Goal: Transaction & Acquisition: Purchase product/service

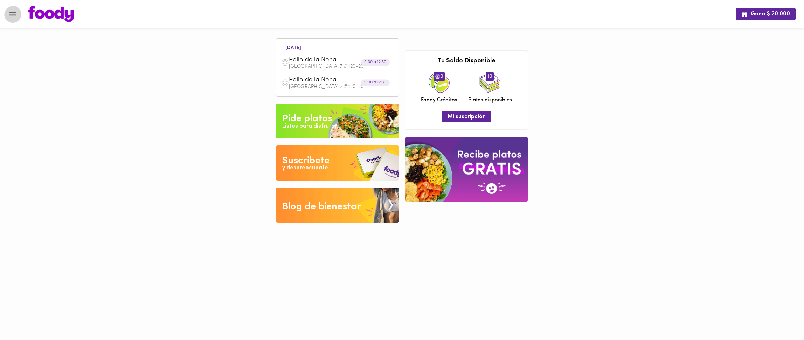
click at [15, 16] on icon "Menu" at bounding box center [12, 14] width 7 height 5
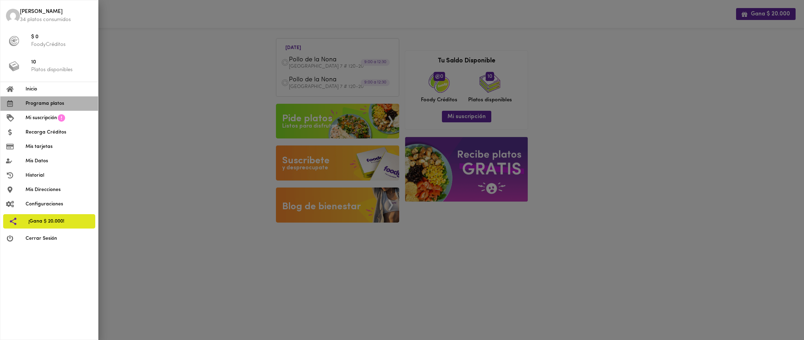
click at [46, 107] on span "Programa platos" at bounding box center [59, 103] width 67 height 7
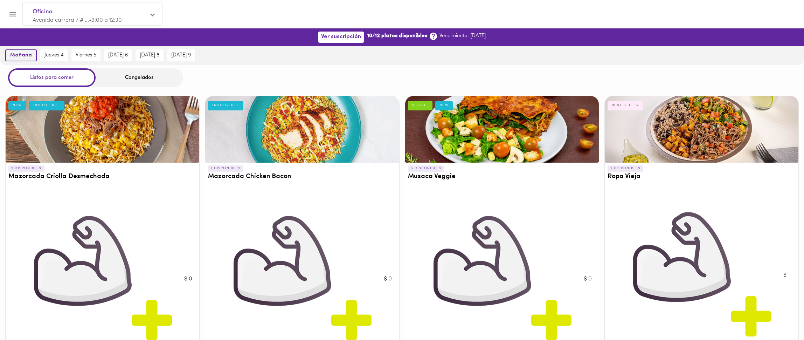
click at [26, 53] on span "mañana" at bounding box center [21, 55] width 22 height 6
click at [56, 56] on span "jueves 4" at bounding box center [53, 55] width 19 height 6
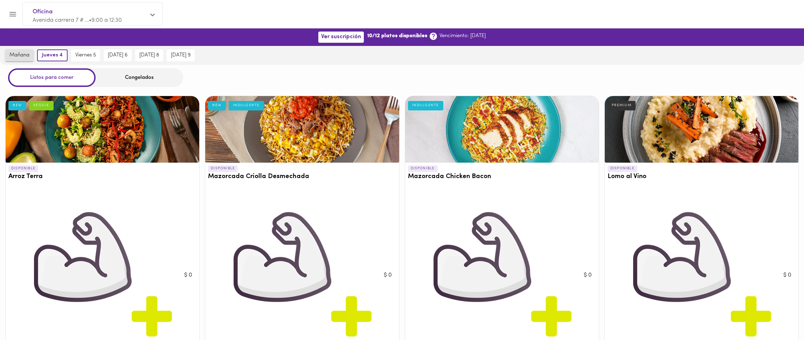
click at [33, 55] on button "mañana" at bounding box center [19, 55] width 28 height 12
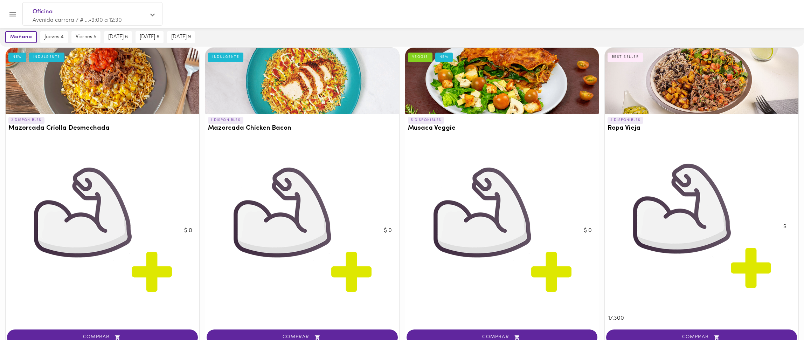
scroll to position [76, 0]
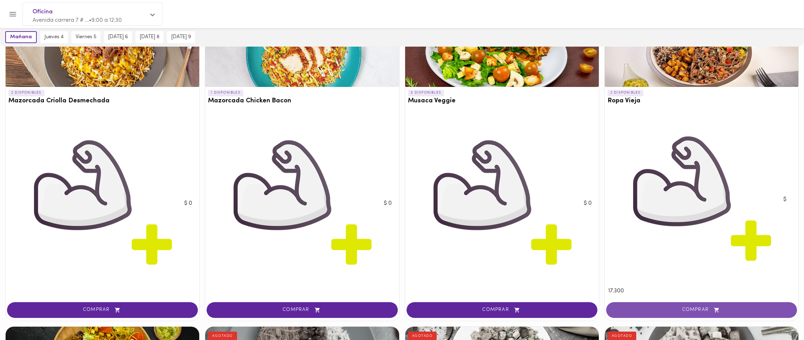
click at [709, 307] on button "COMPRAR" at bounding box center [701, 310] width 191 height 16
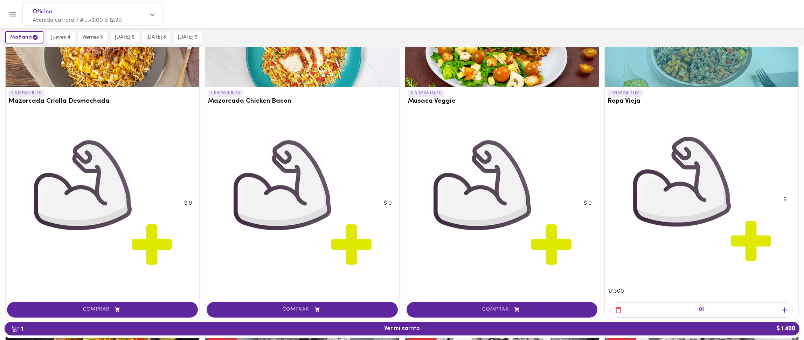
scroll to position [129, 0]
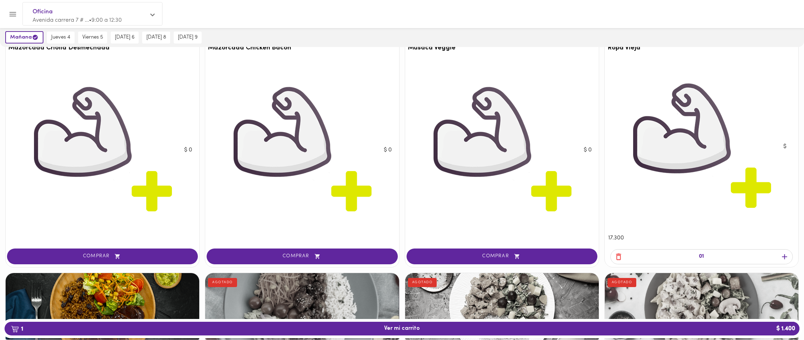
click at [786, 259] on icon "button" at bounding box center [784, 256] width 9 height 9
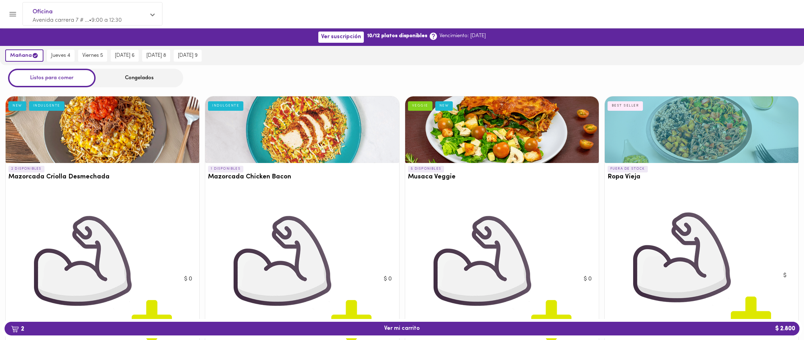
scroll to position [0, 0]
click at [67, 55] on span "jueves 4" at bounding box center [60, 56] width 19 height 6
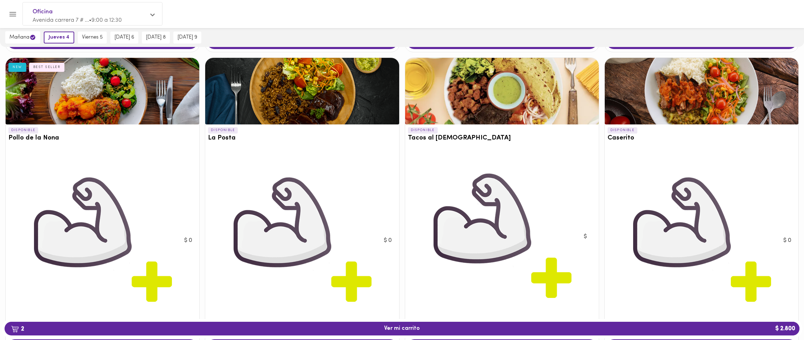
scroll to position [610, 0]
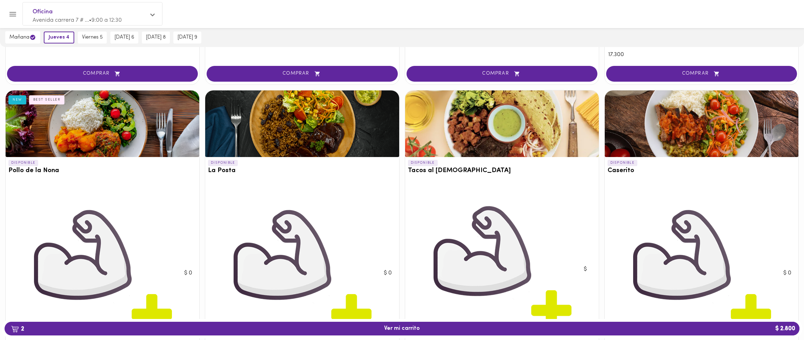
drag, startPoint x: 704, startPoint y: 223, endPoint x: 698, endPoint y: 152, distance: 72.1
click at [704, 223] on img at bounding box center [695, 272] width 175 height 175
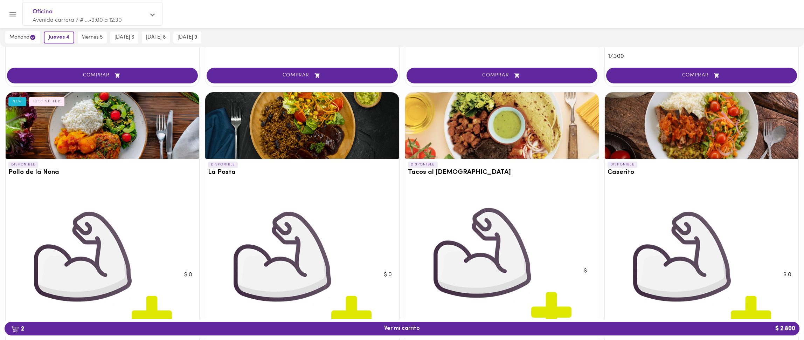
click at [712, 256] on img at bounding box center [695, 274] width 175 height 175
click at [696, 150] on div at bounding box center [702, 125] width 194 height 67
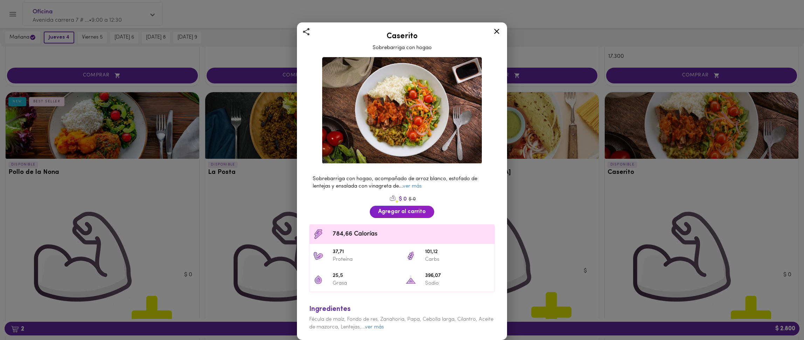
click at [492, 34] on icon at bounding box center [496, 31] width 9 height 9
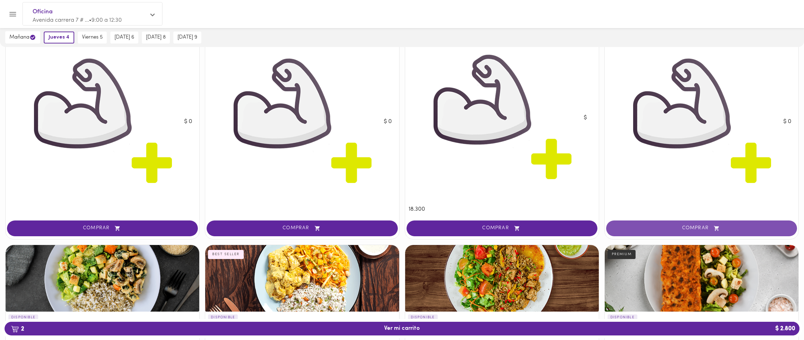
scroll to position [764, 0]
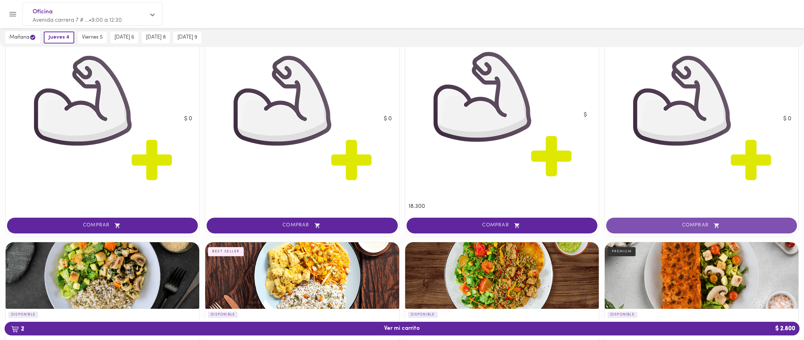
click at [716, 228] on icon "button" at bounding box center [716, 225] width 9 height 6
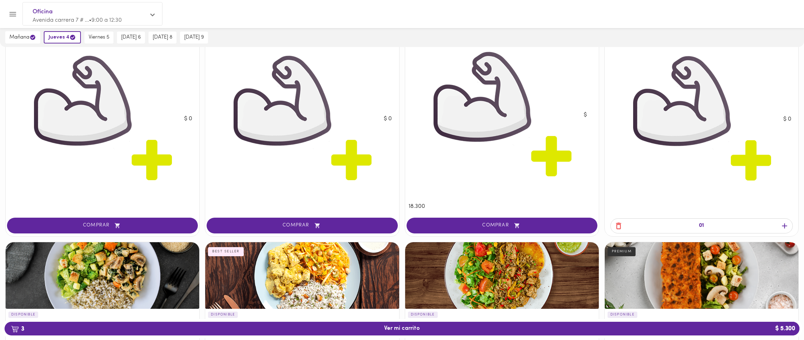
click at [784, 230] on icon "button" at bounding box center [784, 225] width 9 height 9
click at [296, 327] on span "4 Ver mi carrito $ 7.800" at bounding box center [402, 328] width 784 height 7
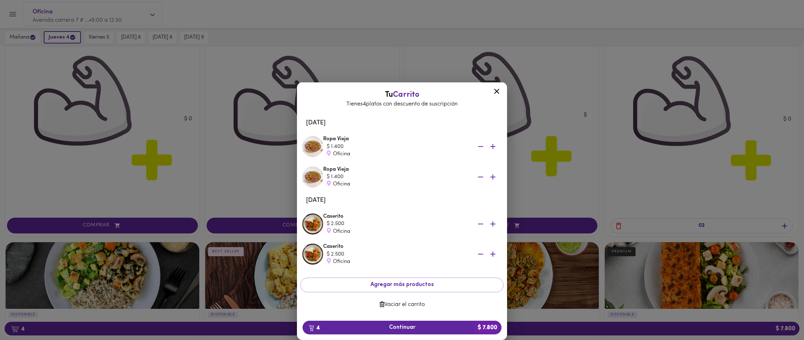
scroll to position [3, 0]
click at [419, 324] on span "4 Continuar $ 7.800" at bounding box center [402, 327] width 188 height 7
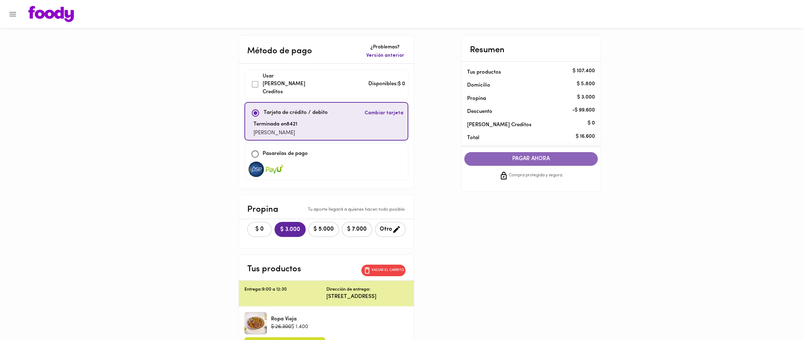
click at [543, 160] on span "PAGAR AHORA" at bounding box center [531, 158] width 120 height 7
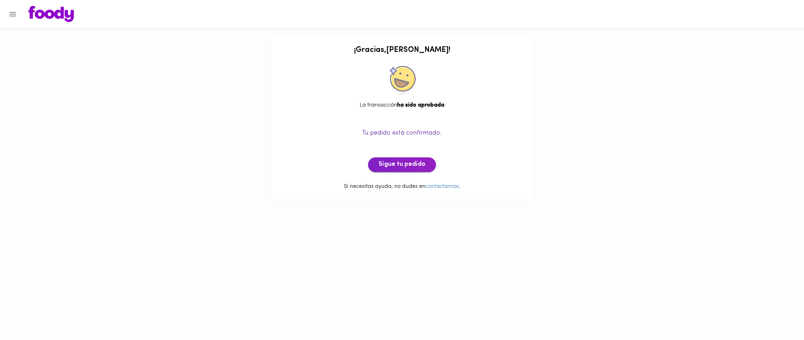
click at [404, 163] on span "Sigue tu pedido" at bounding box center [401, 165] width 47 height 8
